Goal: Task Accomplishment & Management: Complete application form

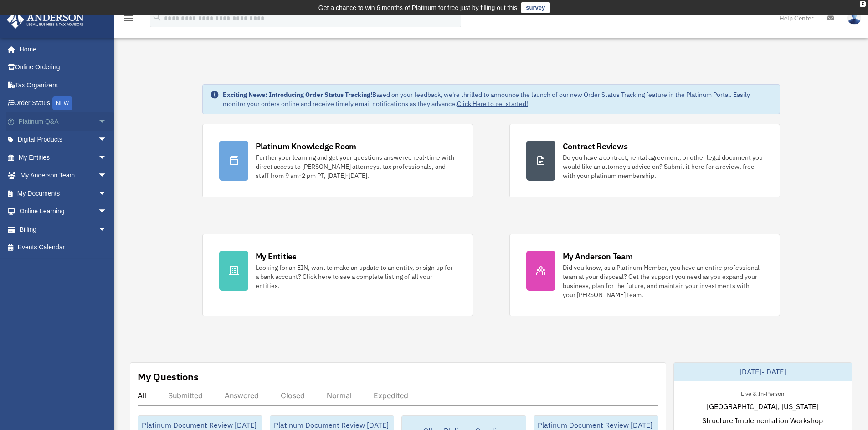
click at [98, 123] on span "arrow_drop_down" at bounding box center [107, 121] width 18 height 19
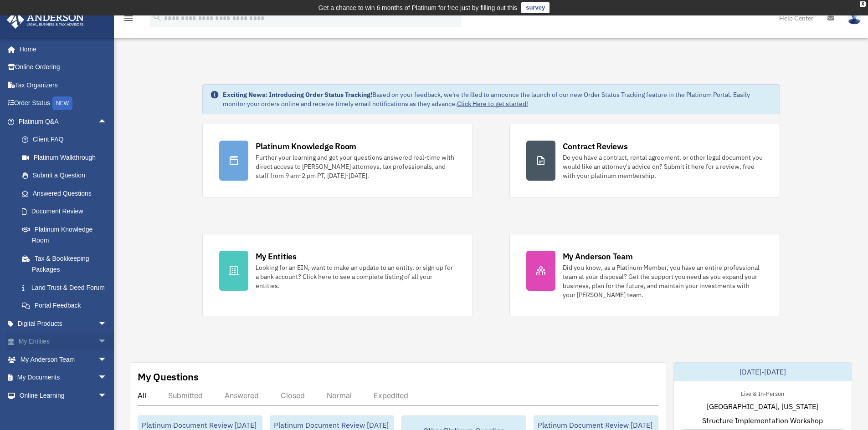
click at [98, 350] on span "arrow_drop_down" at bounding box center [107, 342] width 18 height 19
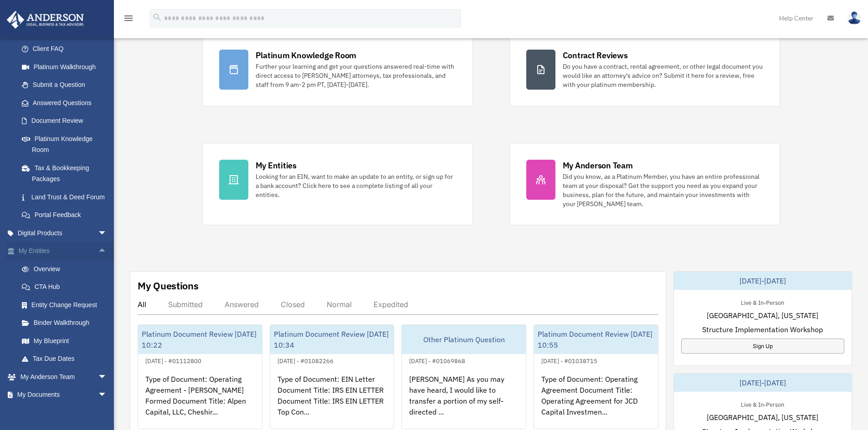
scroll to position [137, 0]
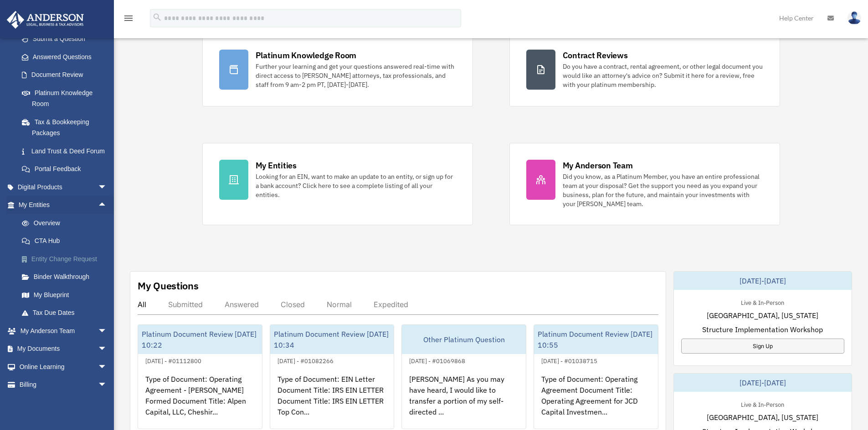
click at [74, 268] on link "Entity Change Request" at bounding box center [67, 259] width 108 height 18
